Goal: Check status: Check status

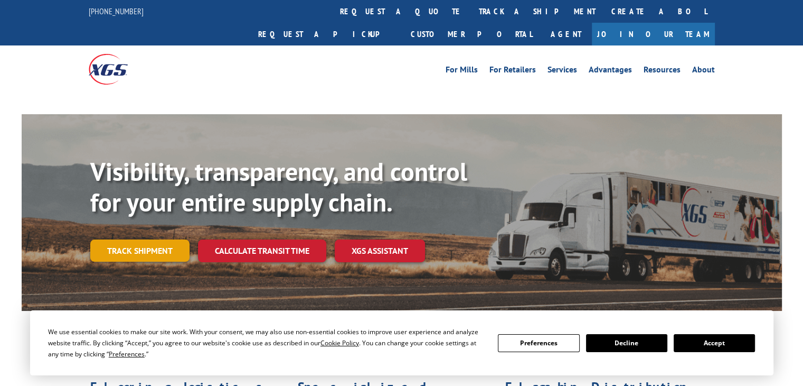
click at [139, 239] on link "Track shipment" at bounding box center [139, 250] width 99 height 22
click at [720, 341] on button "Accept" at bounding box center [714, 343] width 81 height 18
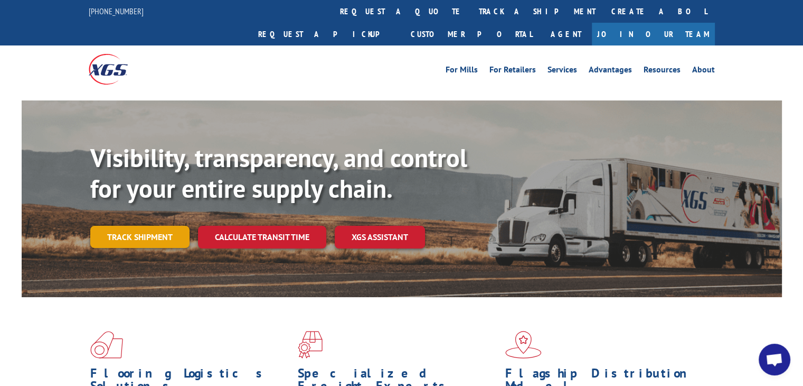
click at [179, 226] on link "Track shipment" at bounding box center [139, 237] width 99 height 22
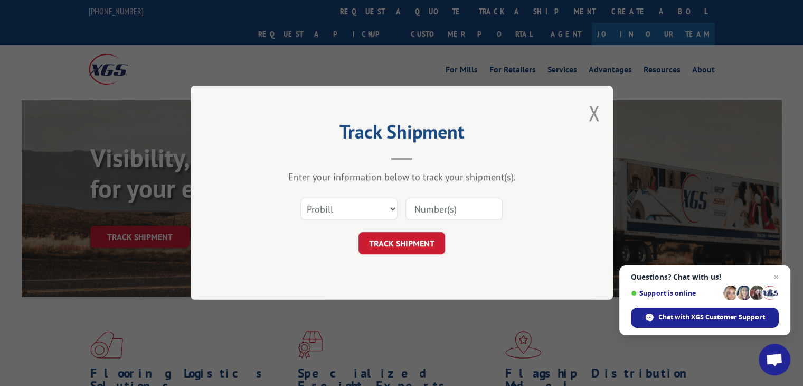
click at [444, 200] on input at bounding box center [454, 209] width 97 height 22
type input "B26063"
click at [416, 248] on button "TRACK SHIPMENT" at bounding box center [402, 243] width 87 height 22
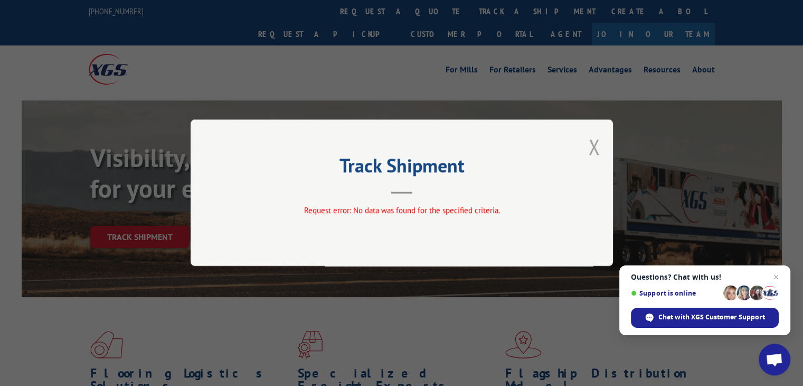
click at [589, 142] on button "Close modal" at bounding box center [594, 147] width 12 height 28
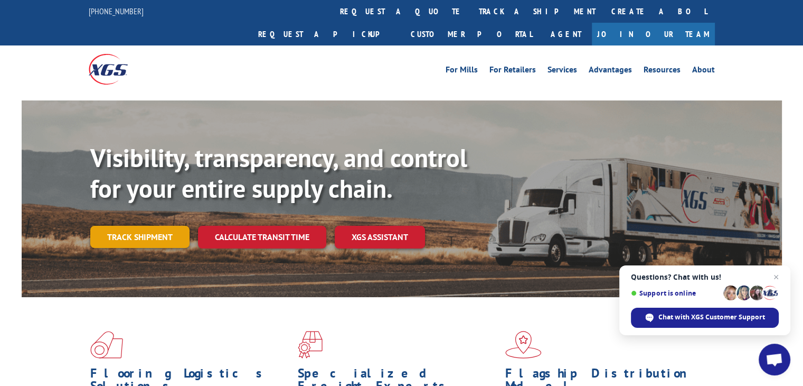
click at [161, 226] on link "Track shipment" at bounding box center [139, 237] width 99 height 22
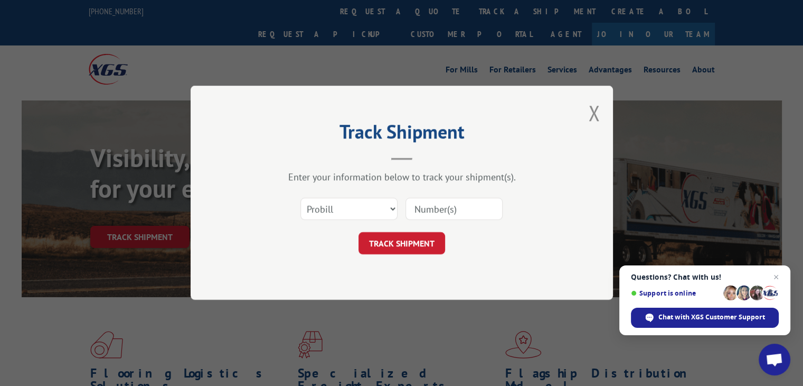
click at [465, 212] on input at bounding box center [454, 209] width 97 height 22
